Goal: Information Seeking & Learning: Learn about a topic

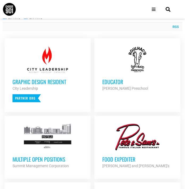
scroll to position [184, 0]
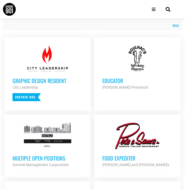
click at [44, 155] on h3 "Multiple Open Positions" at bounding box center [48, 158] width 70 height 7
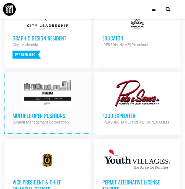
scroll to position [234, 0]
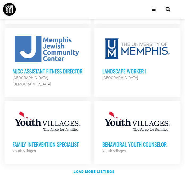
scroll to position [791, 0]
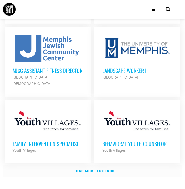
click at [97, 169] on strong "Load more listings" at bounding box center [94, 171] width 41 height 4
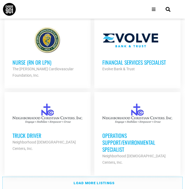
scroll to position [1526, 0]
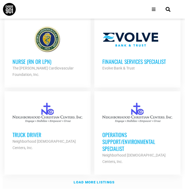
click at [102, 180] on strong "Load more listings" at bounding box center [94, 182] width 41 height 4
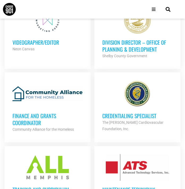
scroll to position [2052, 0]
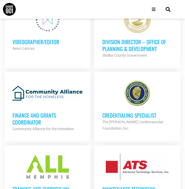
click at [60, 127] on strong "Community Alliance for the Homeless" at bounding box center [43, 129] width 61 height 4
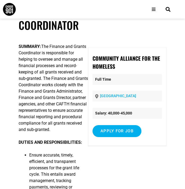
scroll to position [30, 0]
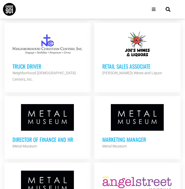
scroll to position [1592, 0]
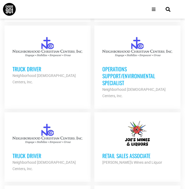
click at [154, 10] on icon "Open/Close Menu" at bounding box center [154, 9] width 4 height 4
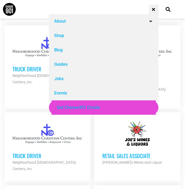
click at [178, 112] on link "Retail Sales Associate Joe's Wines and Liquor Partner Org Part Time" at bounding box center [137, 142] width 86 height 61
